Goal: Information Seeking & Learning: Learn about a topic

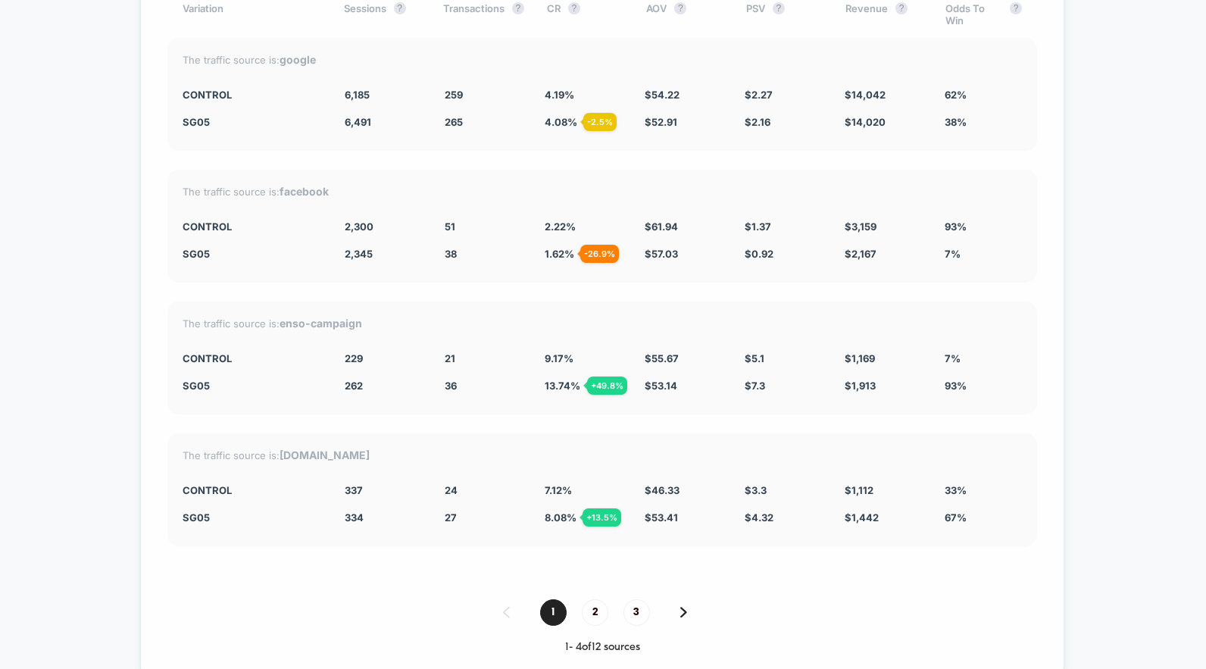
scroll to position [4317, 0]
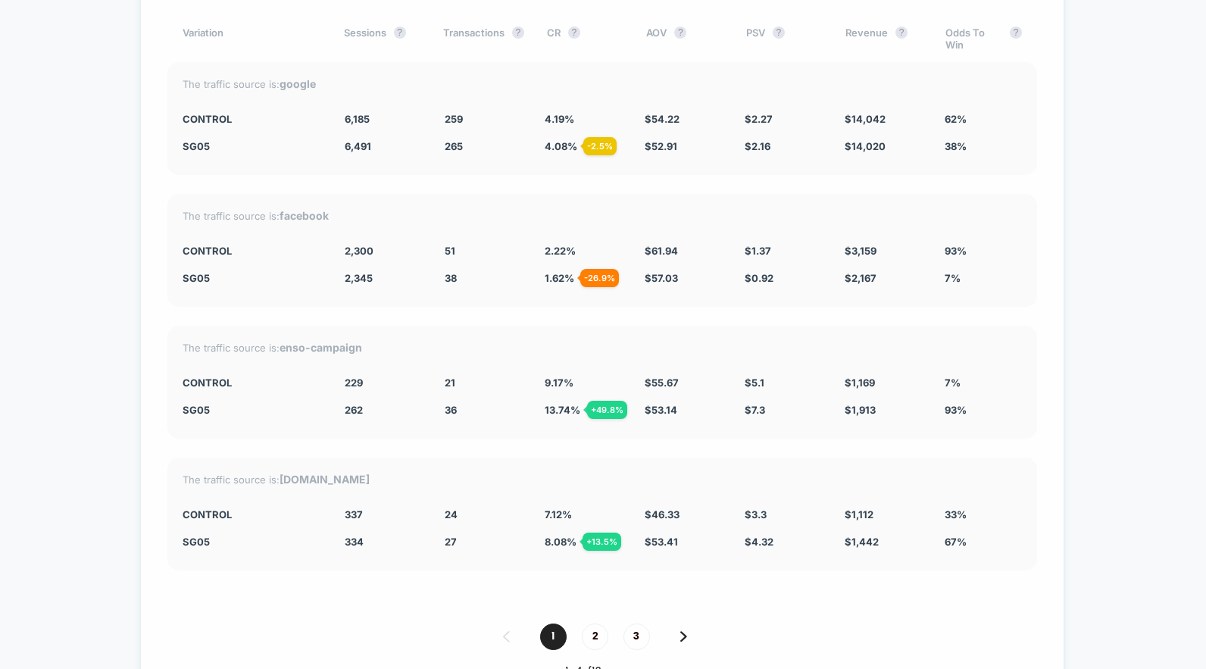
drag, startPoint x: 341, startPoint y: 118, endPoint x: 578, endPoint y: 140, distance: 238.1
click at [578, 139] on div "The traffic source is: google CONTROL 6,185 259 4.19 % $ 54.22 $ 2.27 $ 14,042 …" at bounding box center [601, 118] width 869 height 113
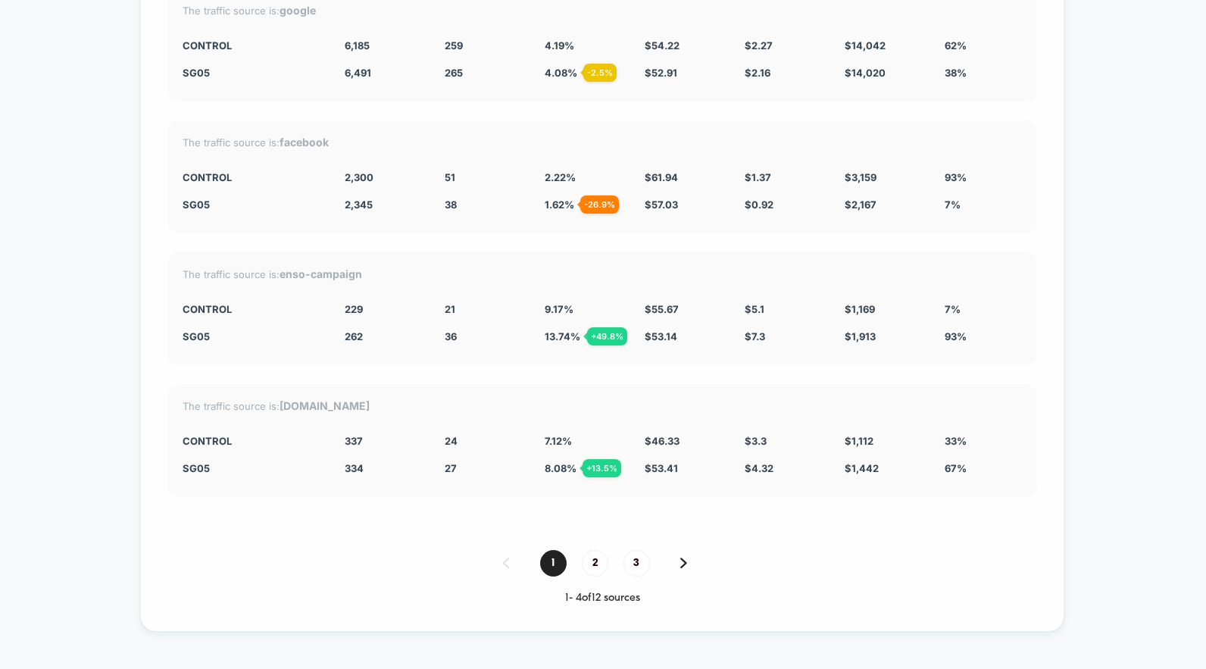
scroll to position [4390, 0]
click at [570, 340] on span "13.74 % + 49.8 %" at bounding box center [562, 337] width 36 height 12
click at [596, 572] on span "2" at bounding box center [595, 564] width 27 height 27
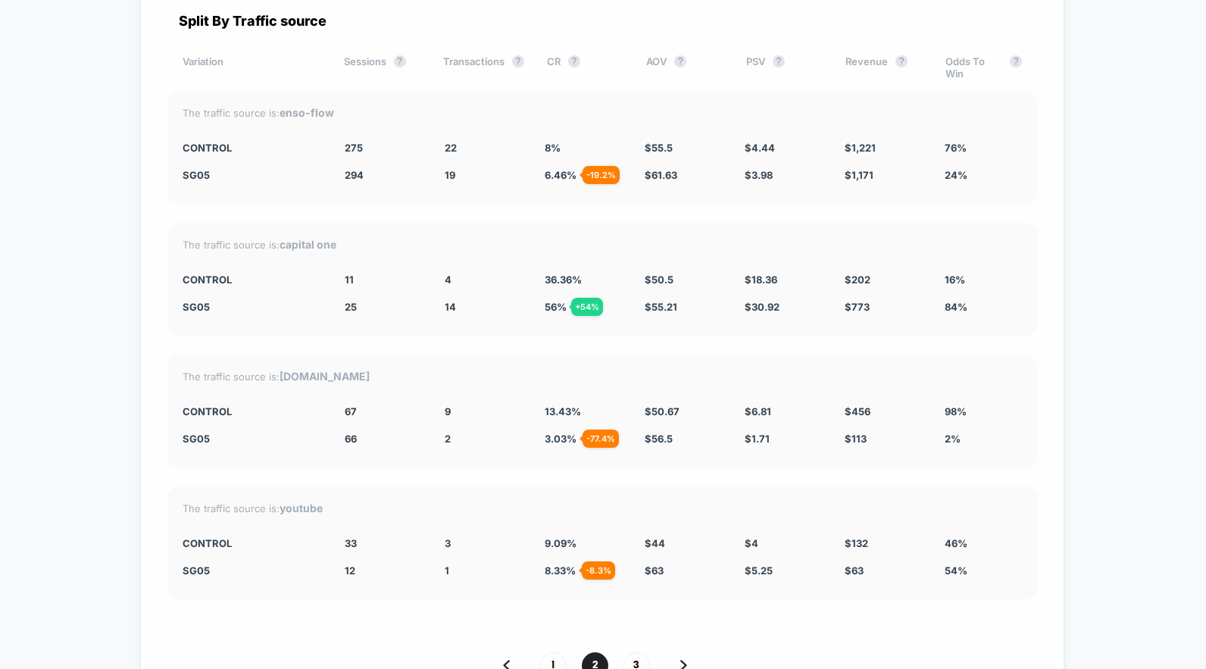
scroll to position [4295, 0]
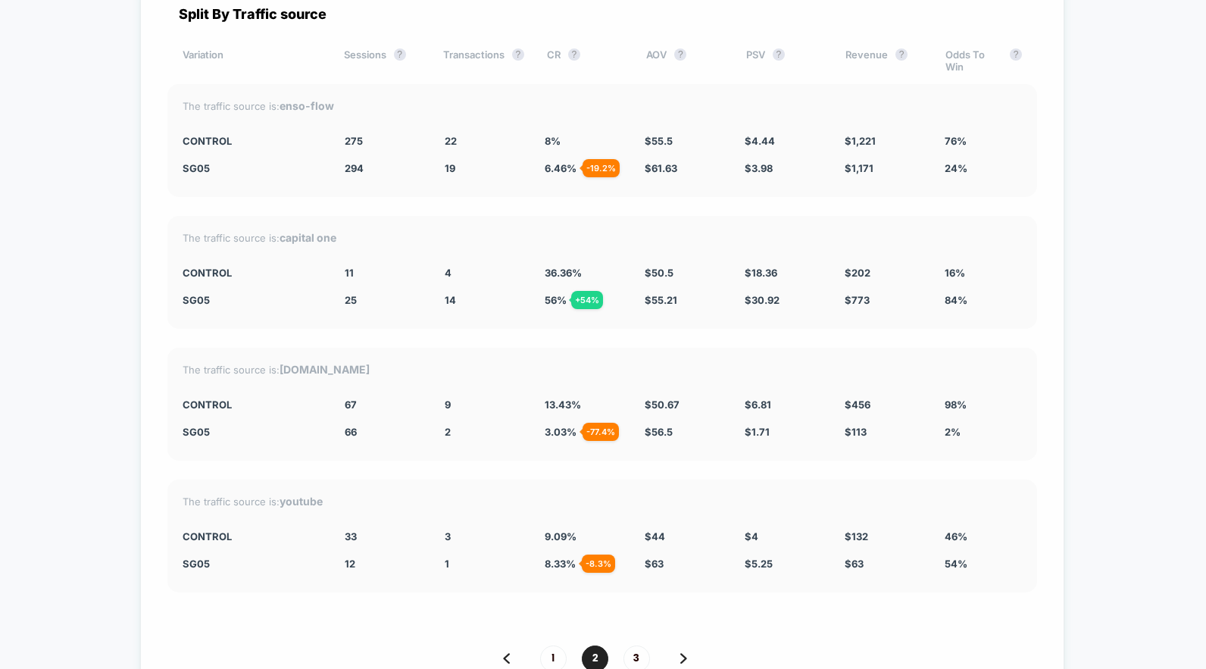
drag, startPoint x: 344, startPoint y: 267, endPoint x: 378, endPoint y: 303, distance: 49.3
click at [378, 303] on div "The traffic source is: capital one CONTROL 11 4 36.36 % $ 50.5 $ 18.36 $ 202 16…" at bounding box center [601, 272] width 869 height 113
click at [548, 270] on span "36.36 %" at bounding box center [562, 273] width 37 height 12
click at [554, 301] on span "56 % + 54 %" at bounding box center [555, 300] width 22 height 12
click at [446, 275] on span "4" at bounding box center [448, 273] width 7 height 12
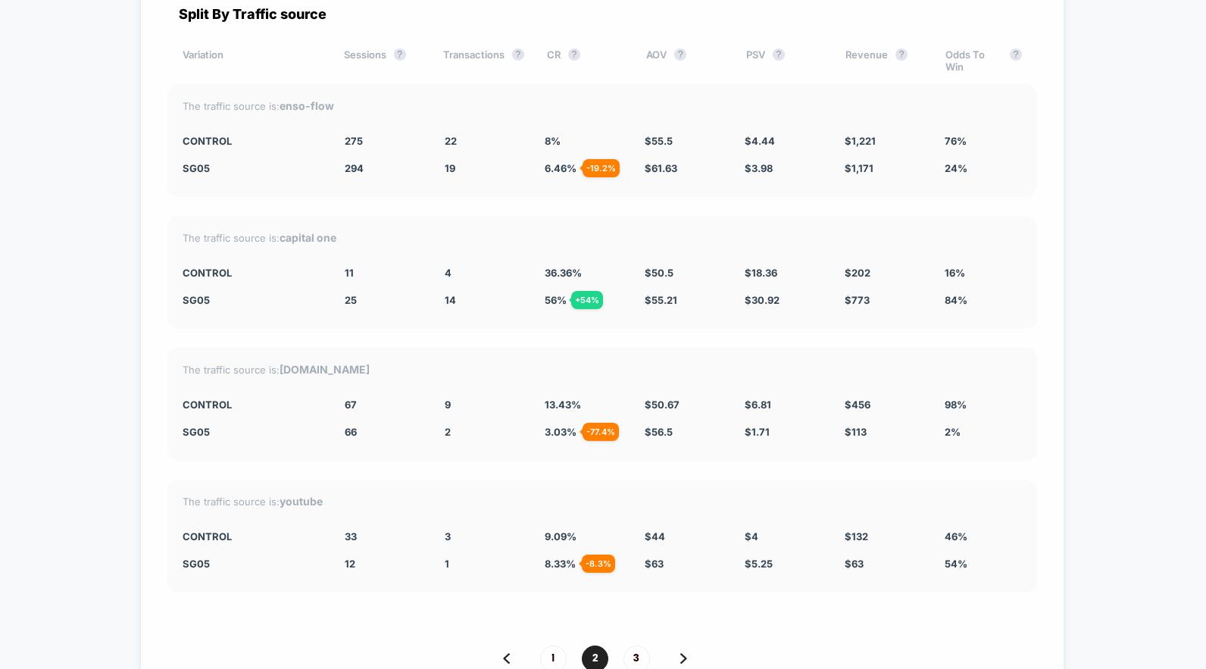
click at [446, 275] on span "4" at bounding box center [448, 273] width 7 height 12
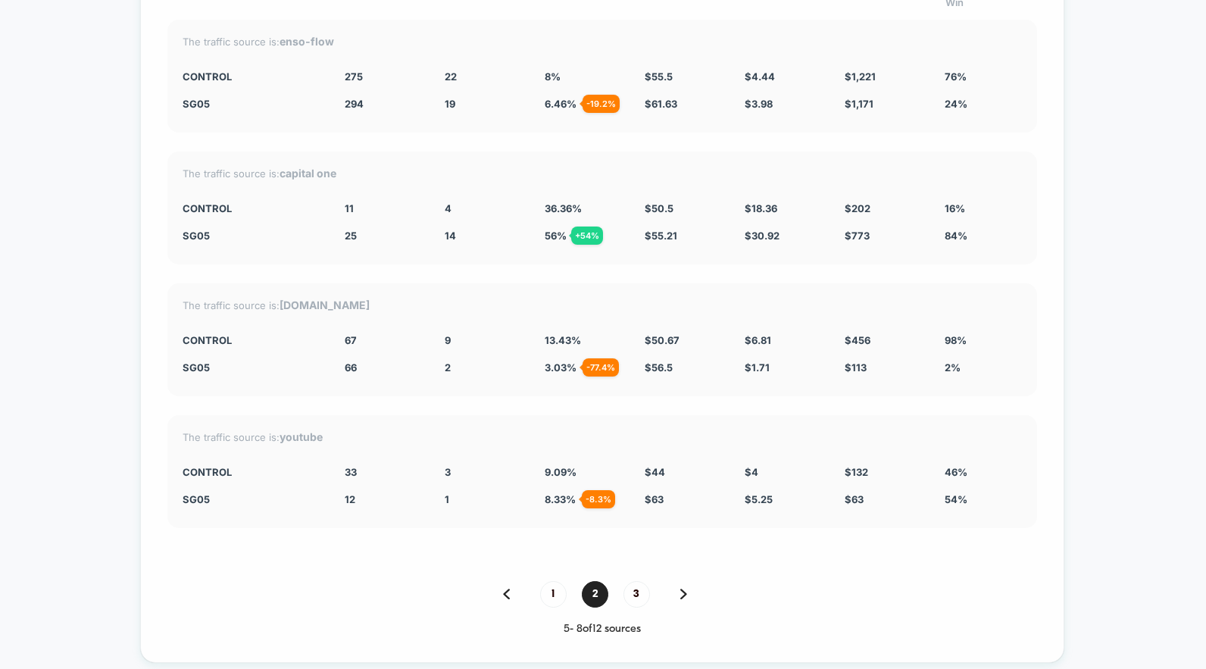
scroll to position [4362, 0]
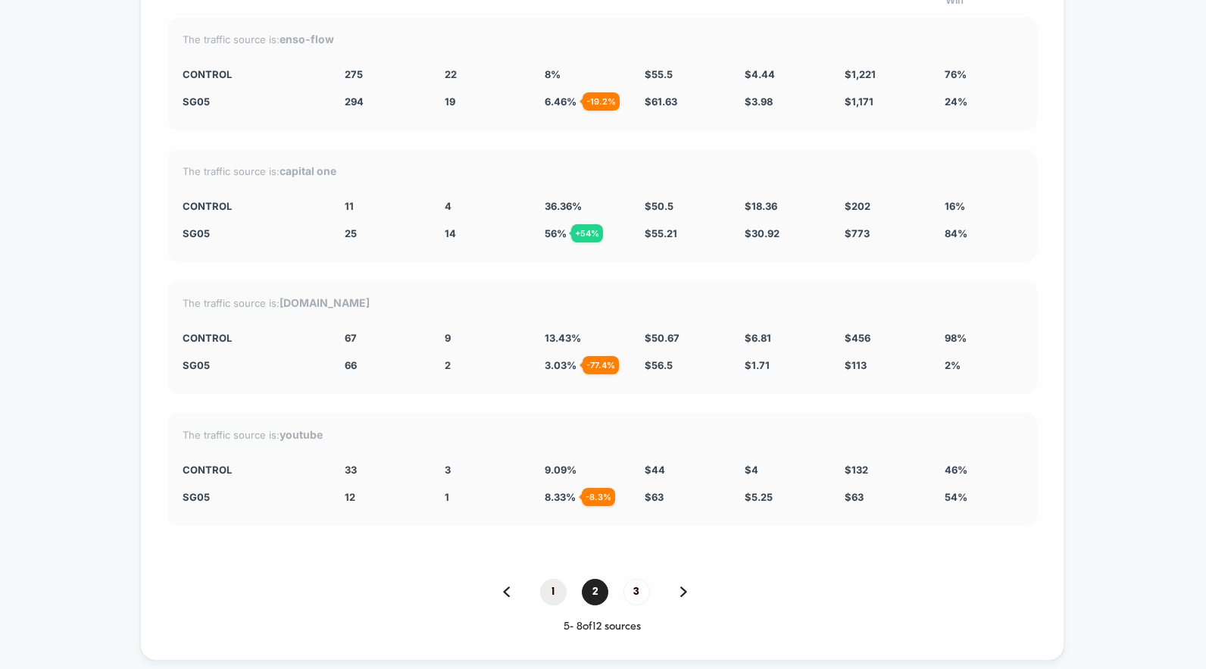
click at [557, 588] on span "1" at bounding box center [553, 592] width 27 height 27
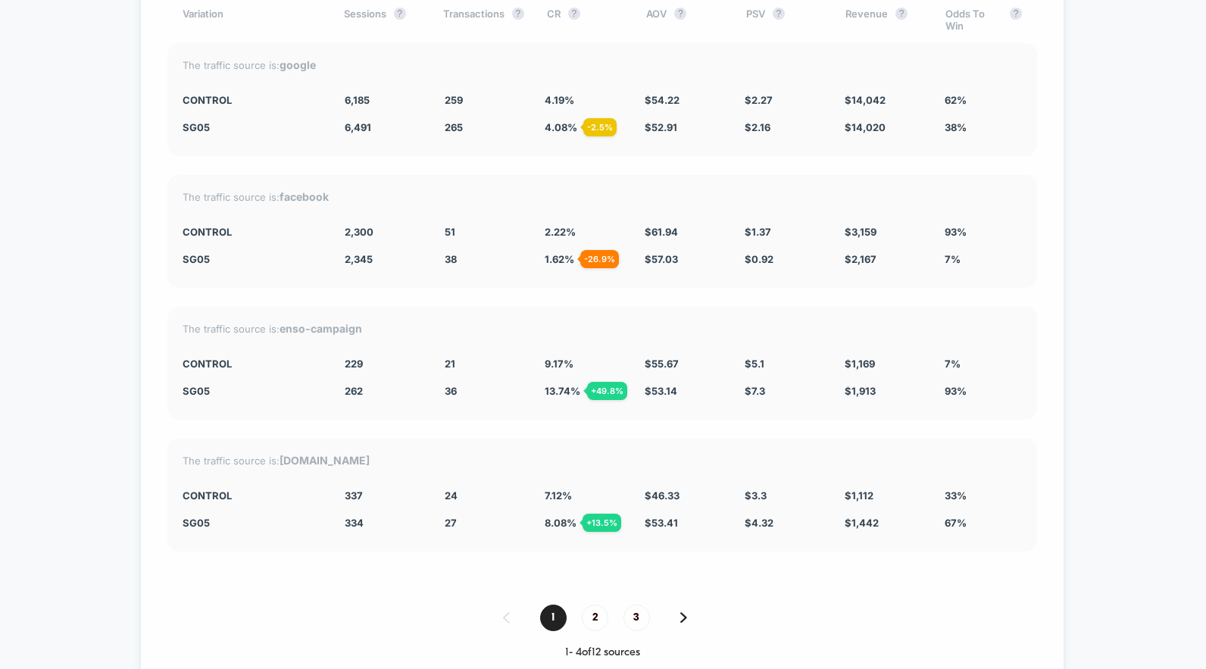
scroll to position [4314, 0]
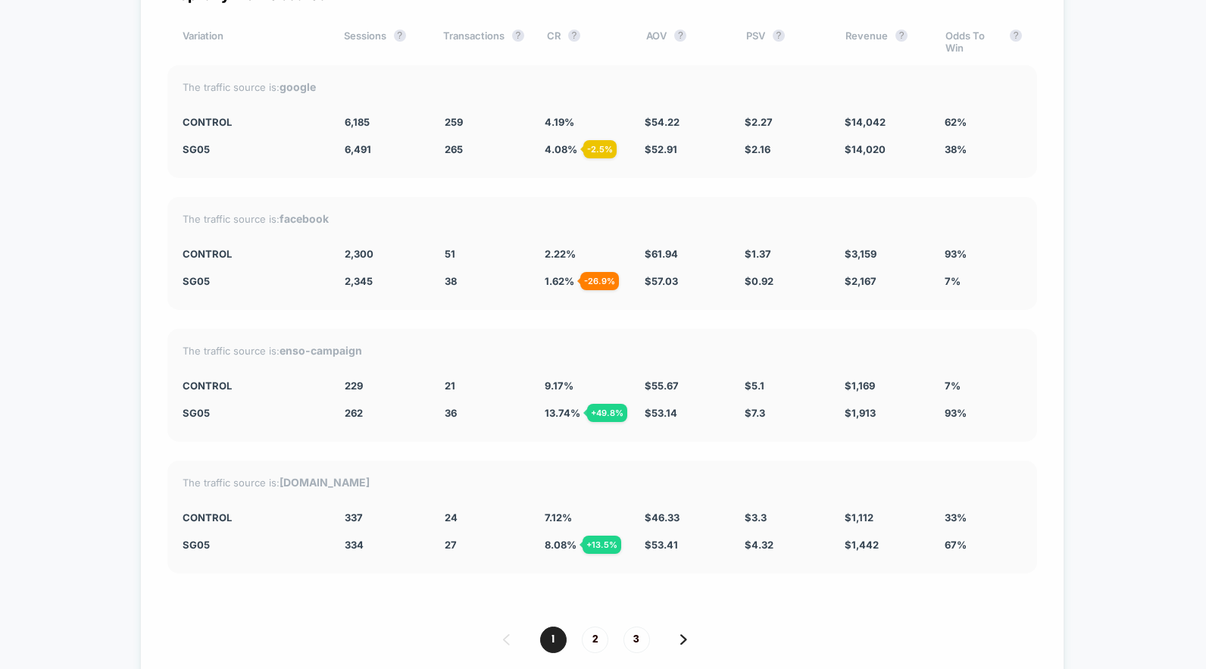
drag, startPoint x: 546, startPoint y: 415, endPoint x: 572, endPoint y: 411, distance: 26.0
click at [572, 411] on span "13.74 % + 49.8 %" at bounding box center [562, 413] width 36 height 12
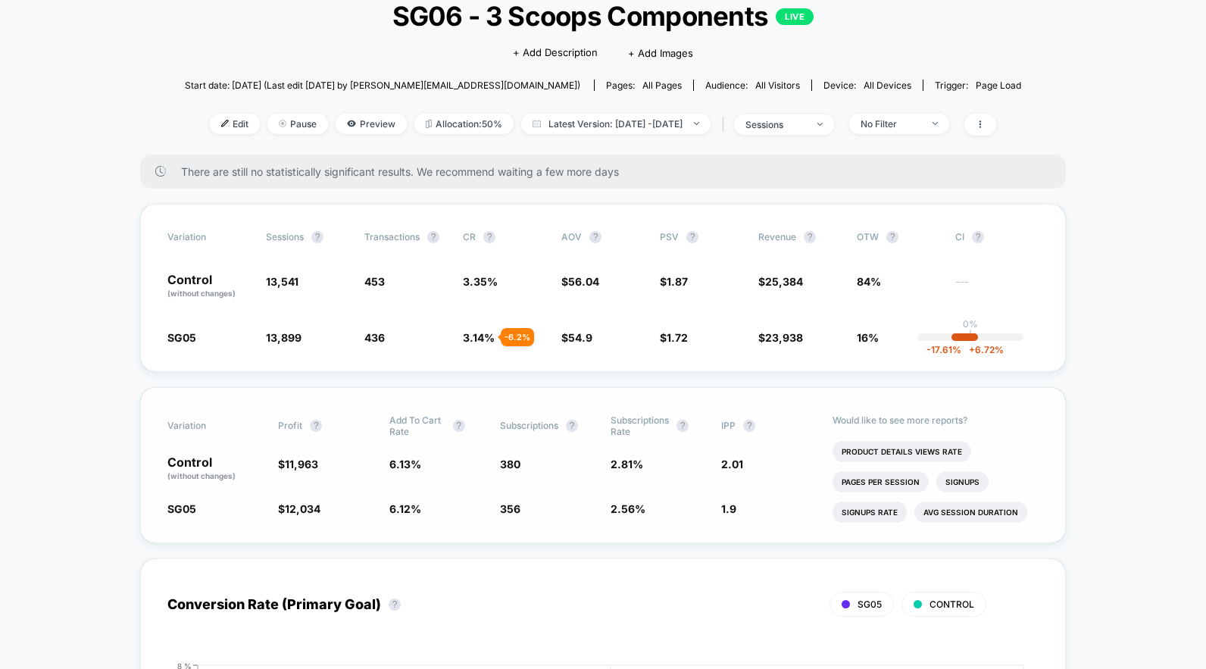
scroll to position [103, 0]
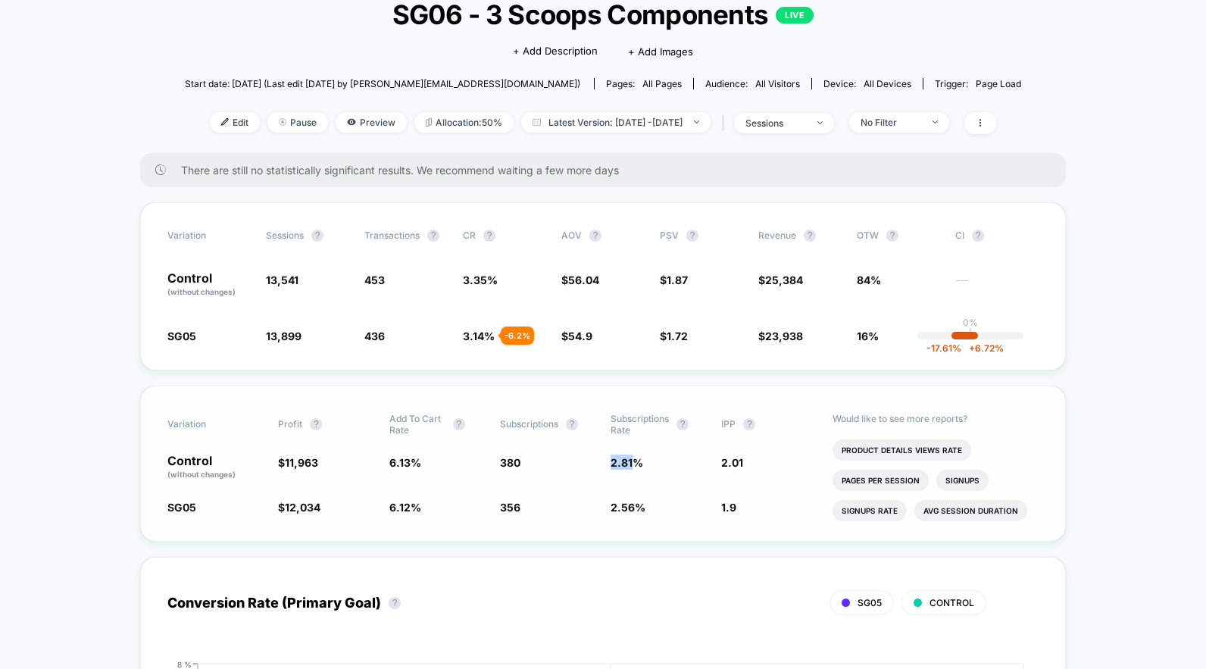
drag, startPoint x: 613, startPoint y: 465, endPoint x: 638, endPoint y: 463, distance: 25.0
click at [637, 463] on span "2.81 %" at bounding box center [626, 462] width 33 height 13
click at [638, 463] on span "2.81 %" at bounding box center [626, 462] width 33 height 13
drag, startPoint x: 566, startPoint y: 282, endPoint x: 598, endPoint y: 283, distance: 31.8
click at [598, 283] on span "$ 56.04" at bounding box center [580, 279] width 38 height 13
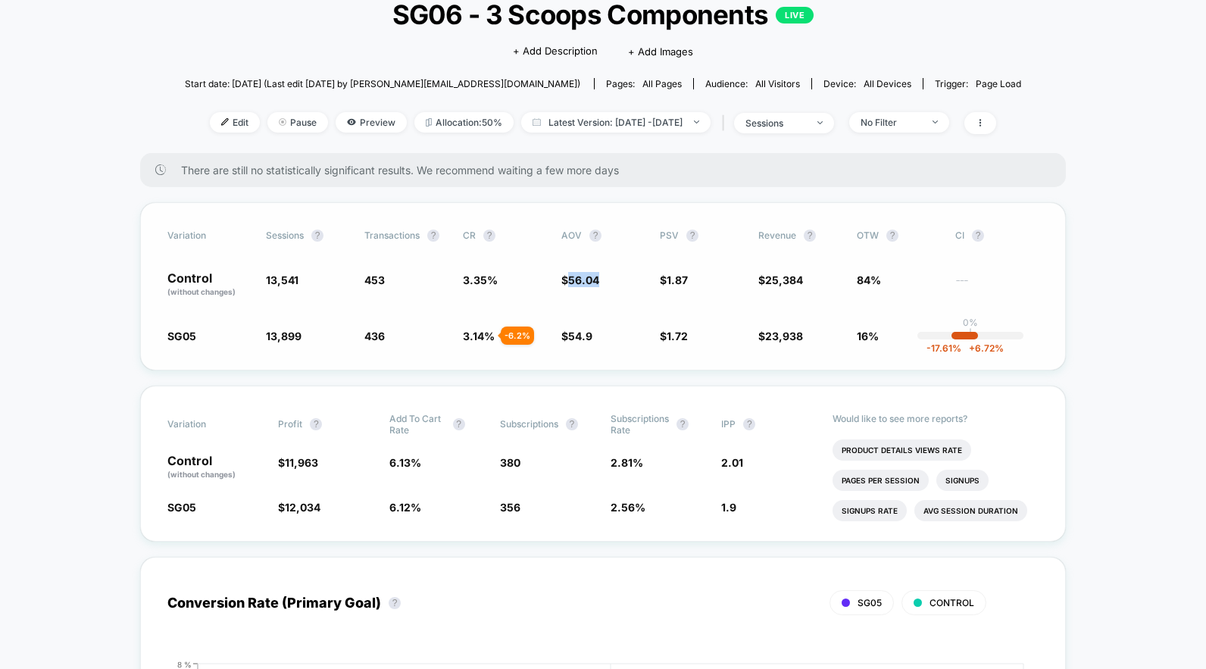
click at [598, 283] on span "56.04" at bounding box center [583, 279] width 31 height 13
click at [313, 54] on div "< Back to all live experiences SG06 - 3 Scoops Components LIVE Click to edit ex…" at bounding box center [603, 64] width 836 height 177
click at [332, 45] on div "< Back to all live experiences SG06 - 3 Scoops Components LIVE Click to edit ex…" at bounding box center [603, 64] width 836 height 177
